Goal: Task Accomplishment & Management: Manage account settings

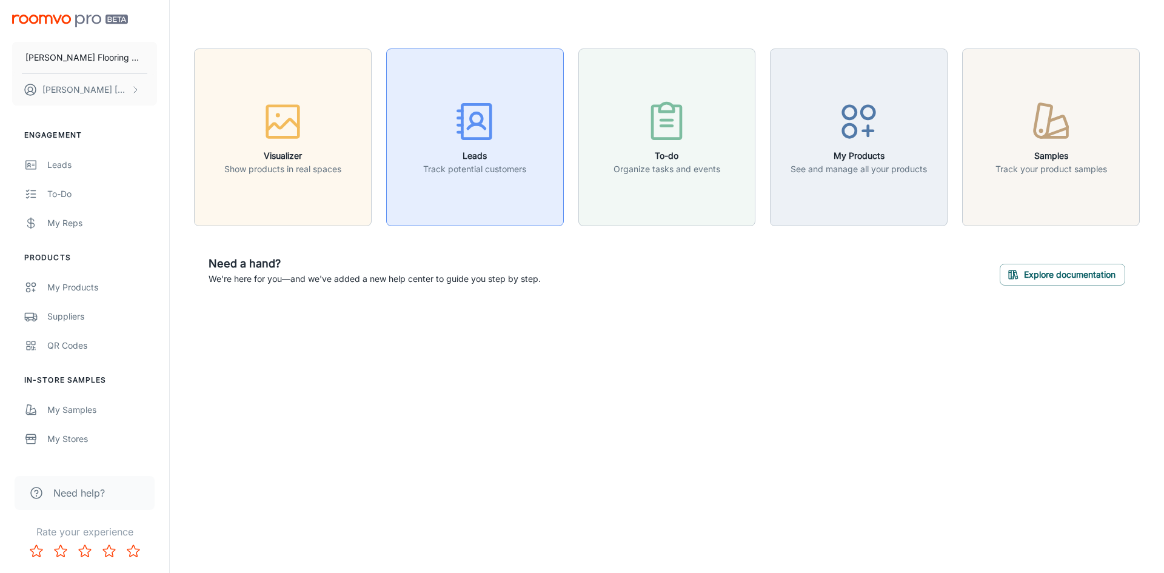
click at [476, 153] on h6 "Leads" at bounding box center [474, 155] width 103 height 13
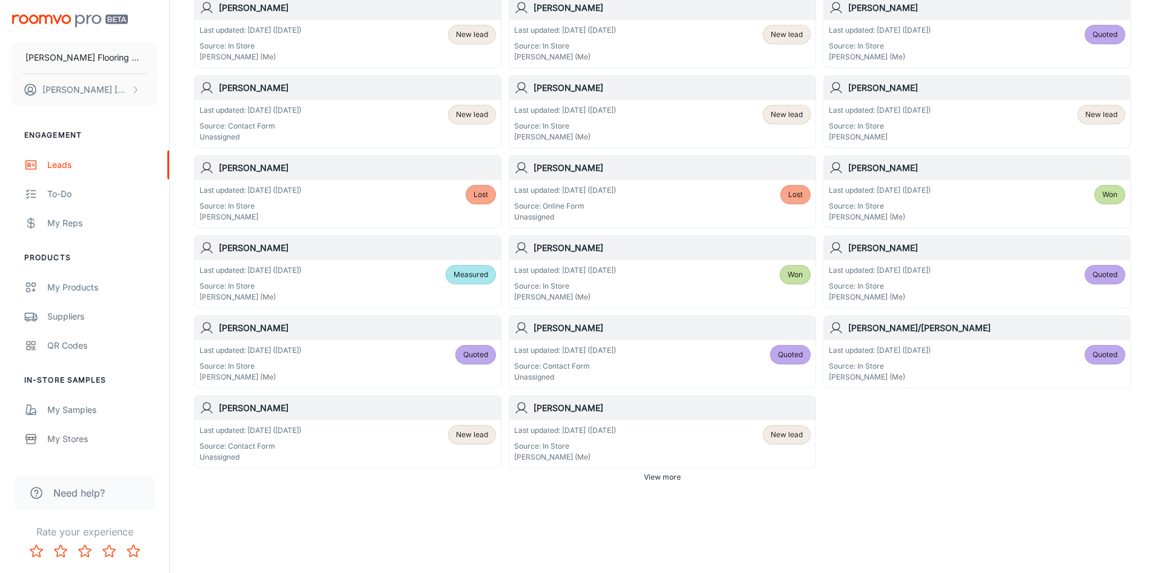
scroll to position [587, 0]
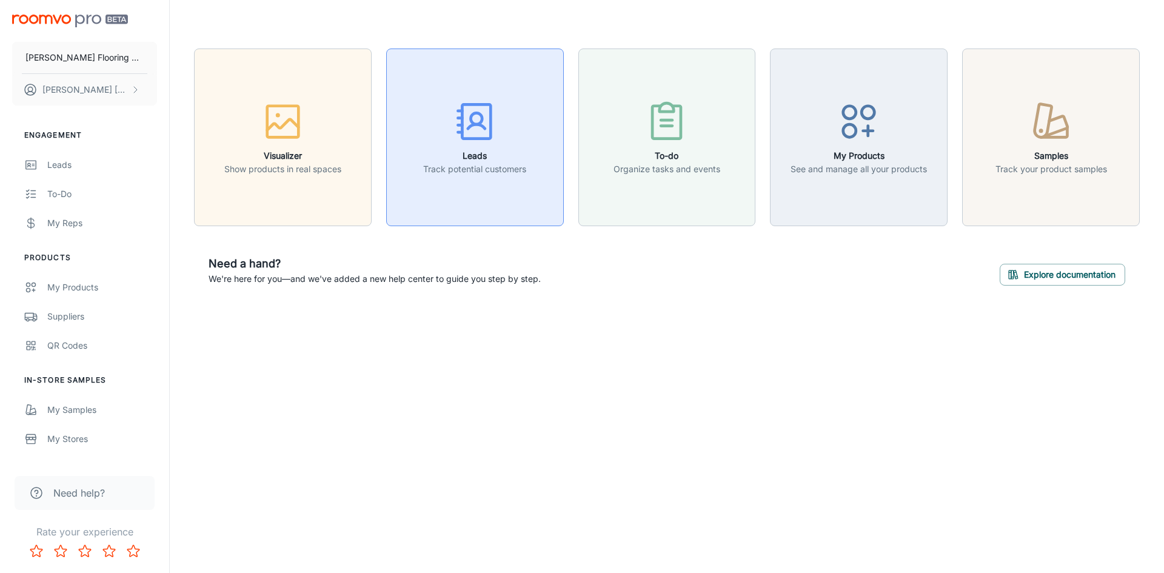
click at [478, 147] on div "button" at bounding box center [474, 124] width 103 height 50
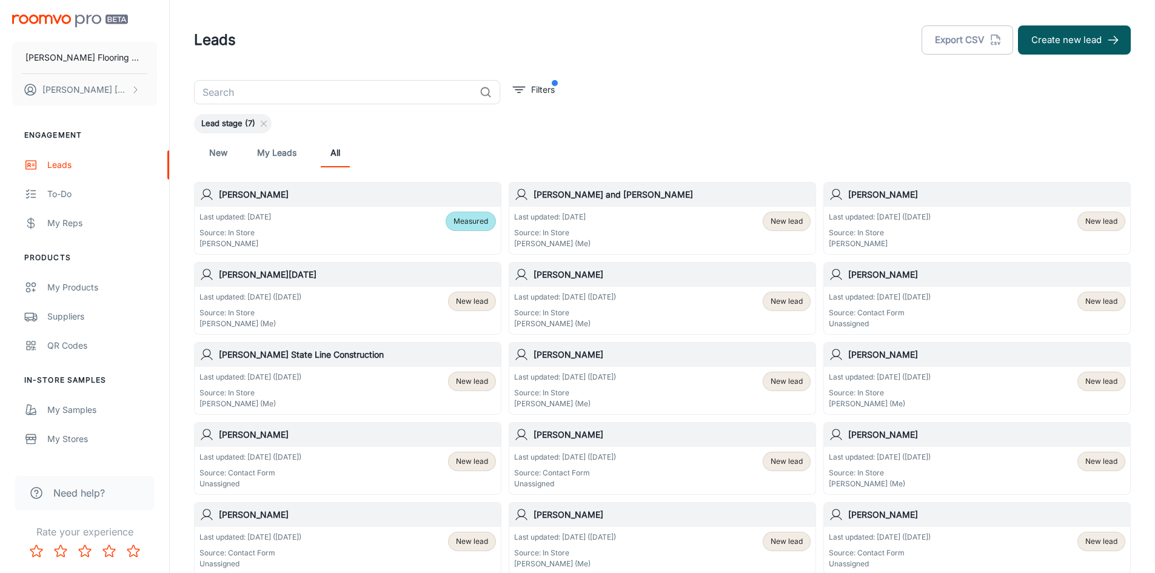
click at [638, 392] on div "Last updated: [DATE] ([DATE]) Source: In Store [PERSON_NAME] (Me) New lead" at bounding box center [662, 391] width 296 height 38
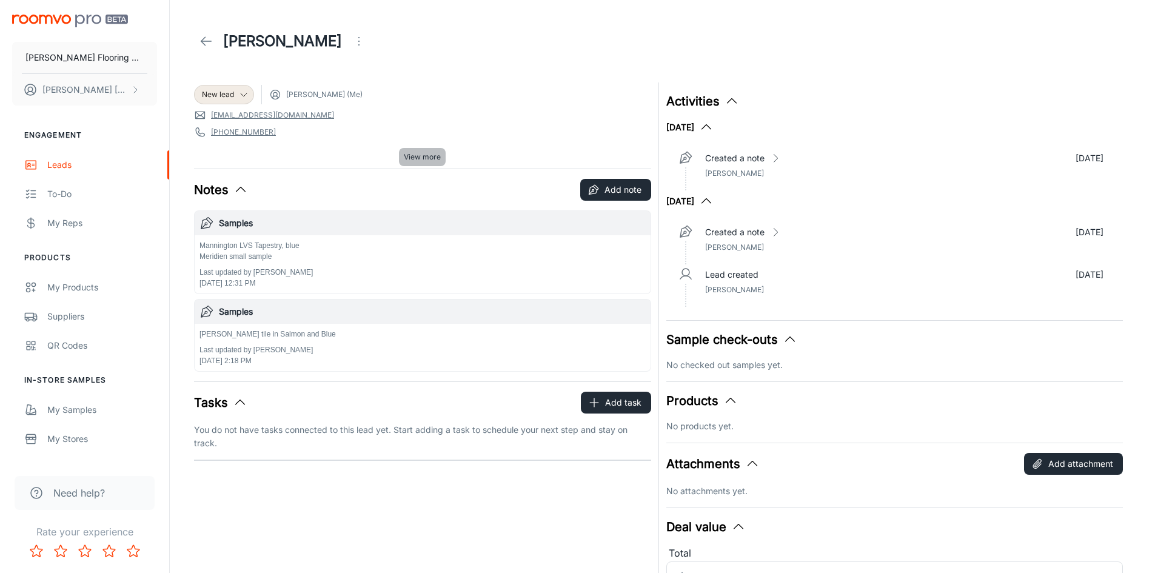
click at [431, 158] on span "View more" at bounding box center [422, 157] width 37 height 11
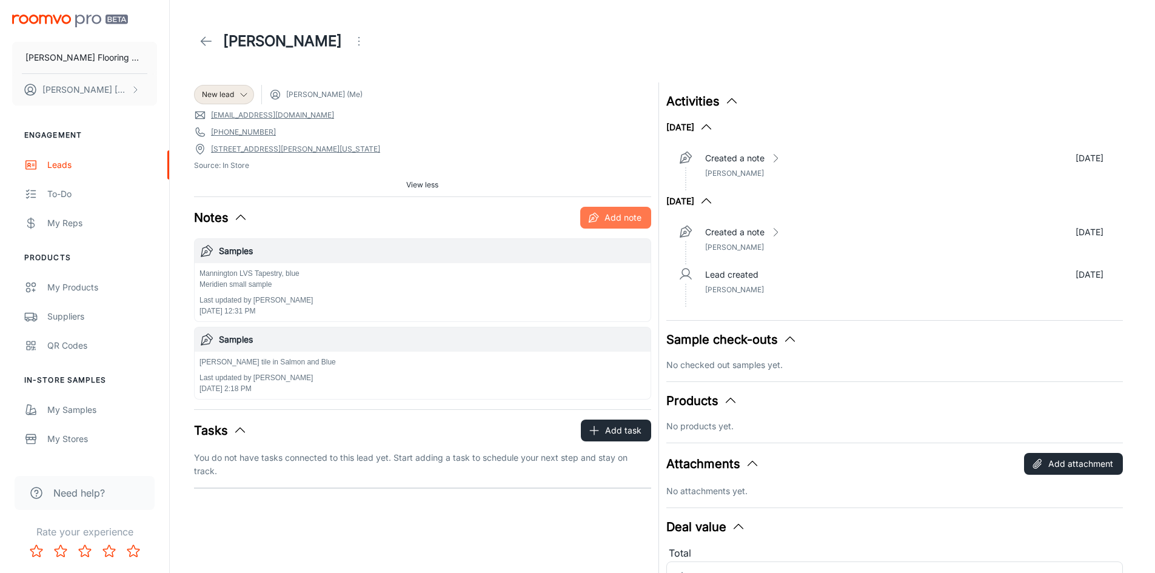
click at [603, 225] on button "Add note" at bounding box center [615, 218] width 71 height 22
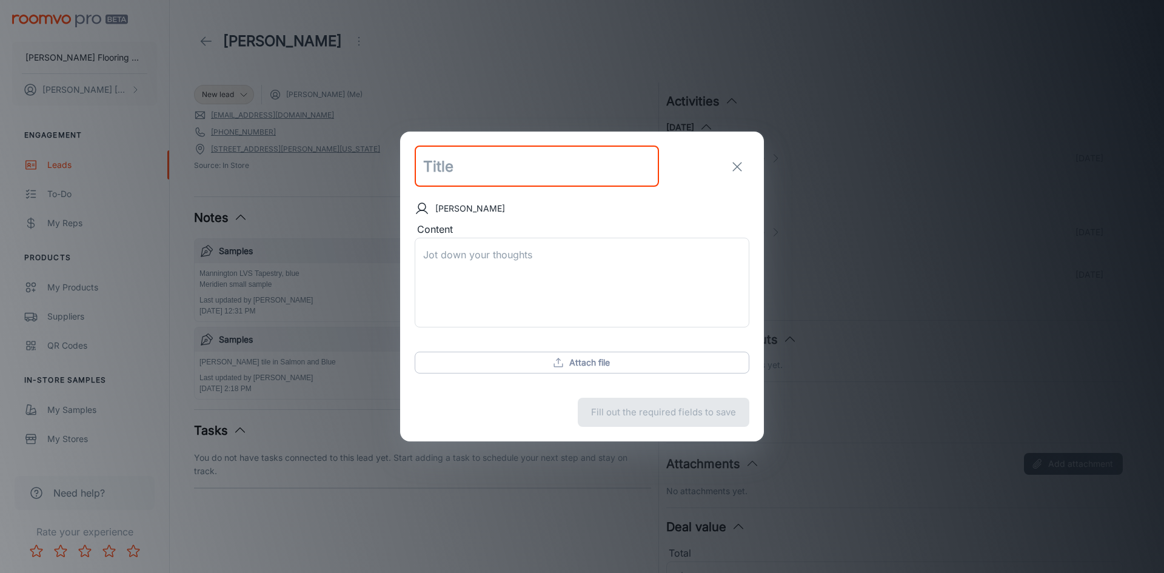
click at [460, 161] on input "text" at bounding box center [537, 166] width 244 height 41
type input "samples returned"
click at [436, 257] on textarea "Content" at bounding box center [582, 283] width 318 height 70
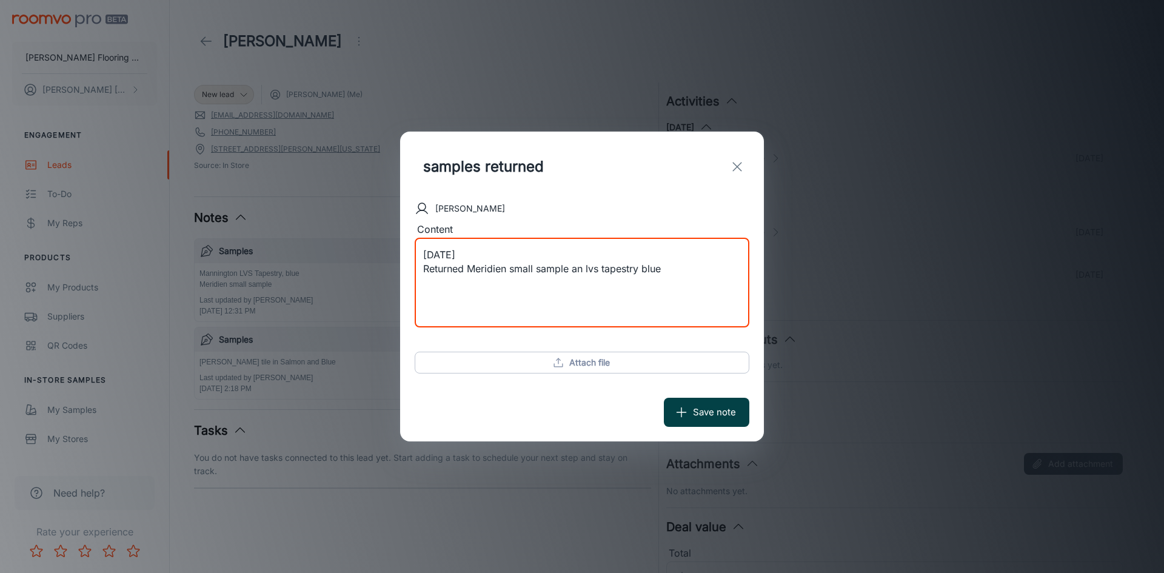
type textarea "[DATE] Returned Meridien small sample an lvs tapestry blue"
click at [708, 411] on button "Save note" at bounding box center [706, 412] width 85 height 29
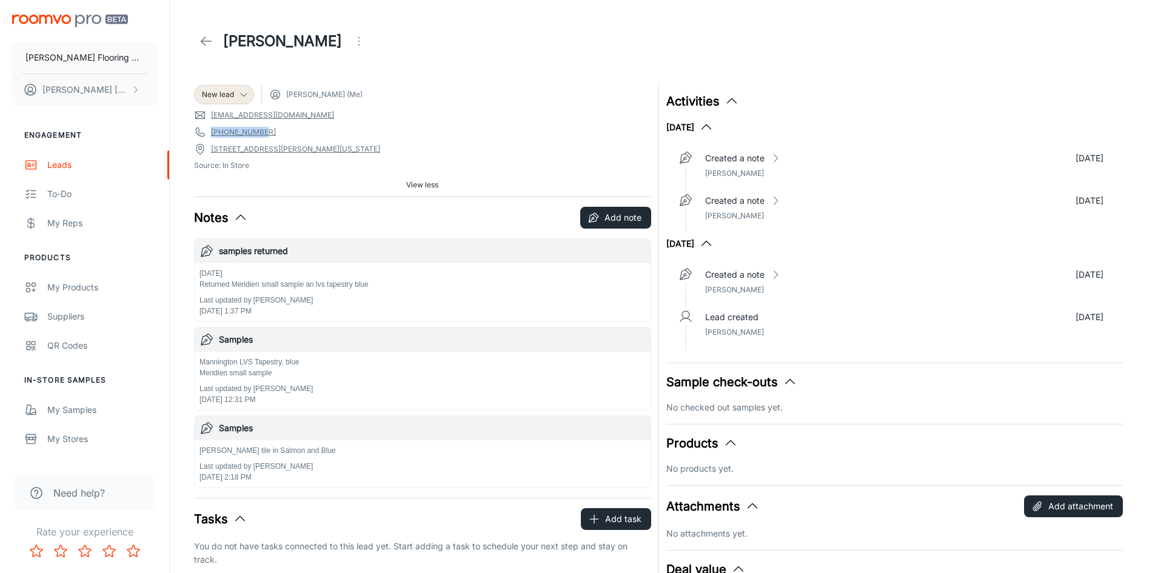
drag, startPoint x: 259, startPoint y: 133, endPoint x: 203, endPoint y: 135, distance: 55.8
click at [203, 135] on span "[PHONE_NUMBER]" at bounding box center [422, 132] width 457 height 12
copy link "[PHONE_NUMBER]"
